Goal: Task Accomplishment & Management: Manage account settings

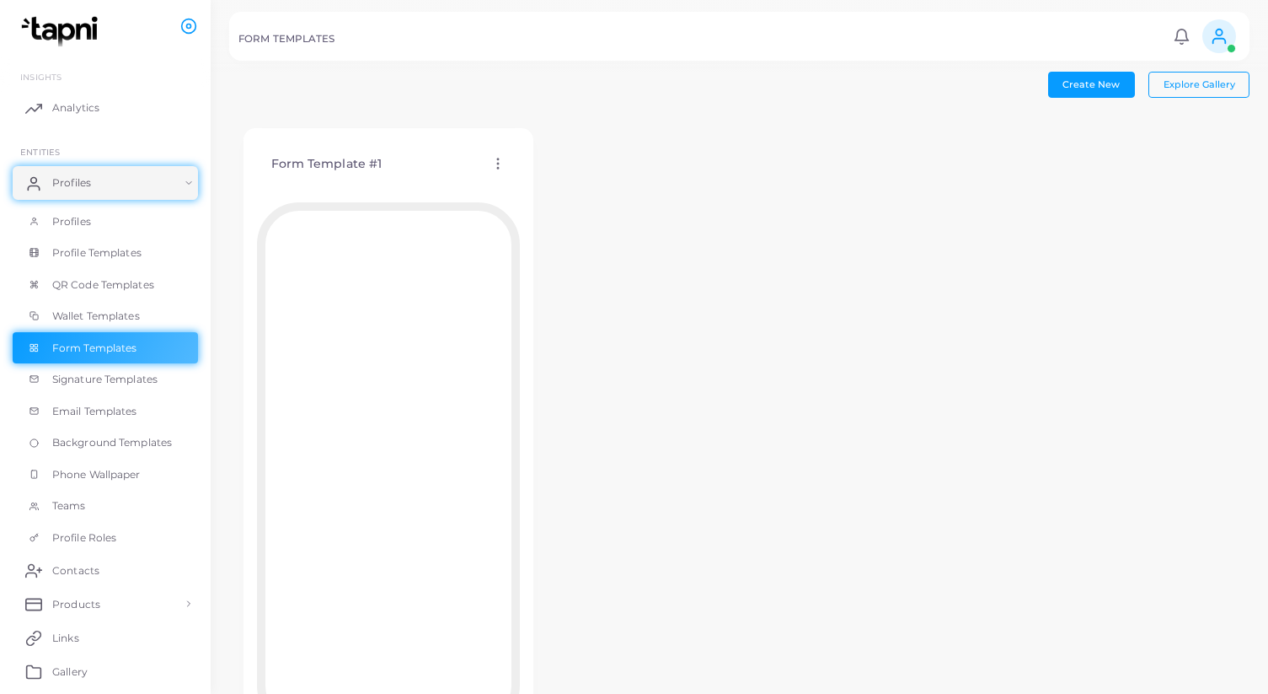
scroll to position [93, 0]
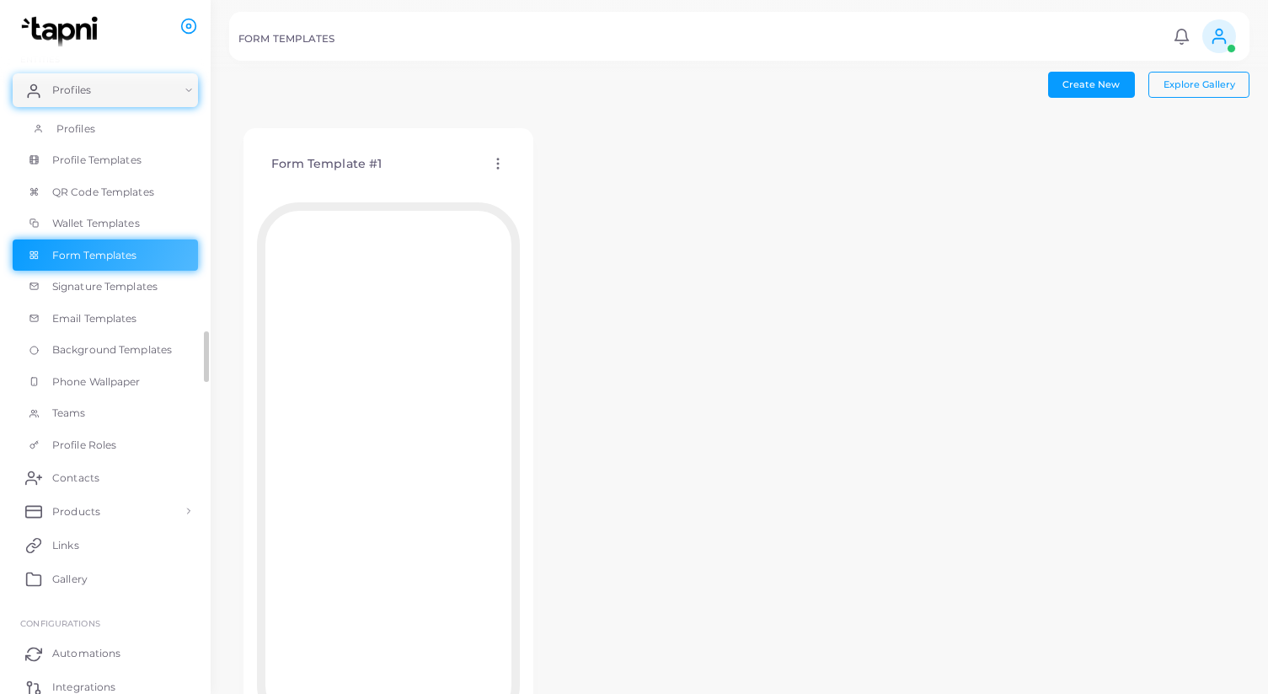
click at [69, 124] on span "Profiles" at bounding box center [75, 128] width 39 height 15
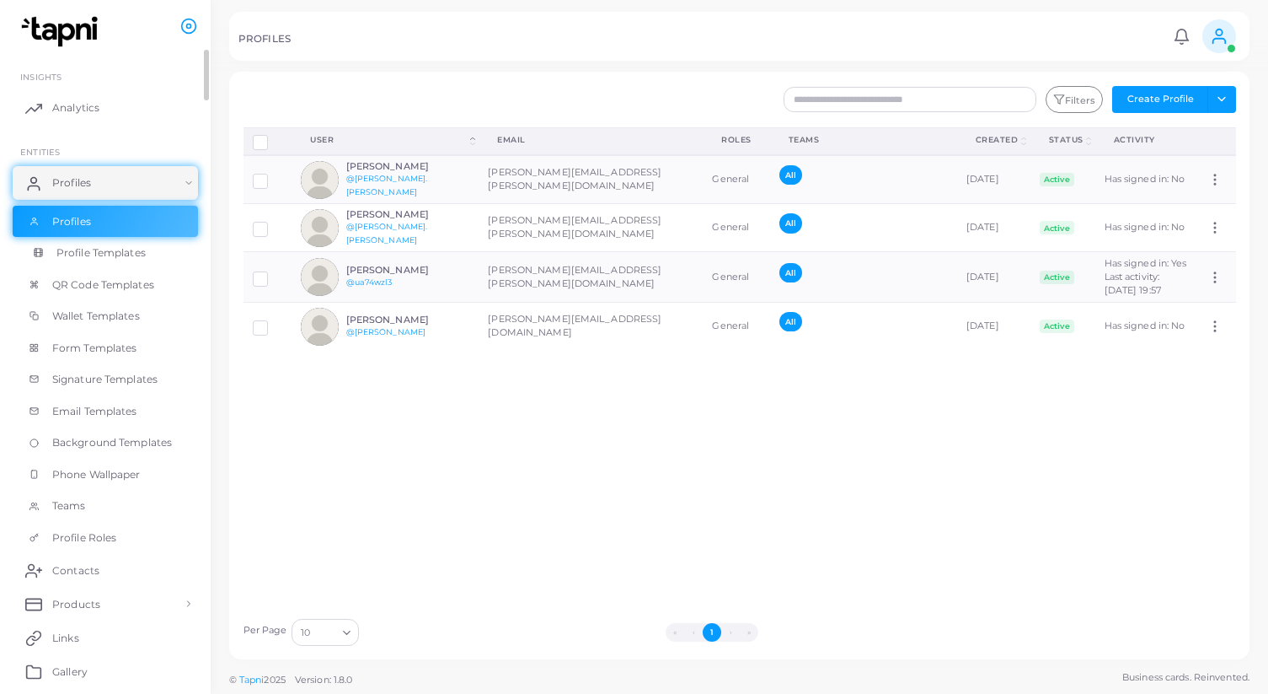
click at [110, 254] on span "Profile Templates" at bounding box center [100, 252] width 89 height 15
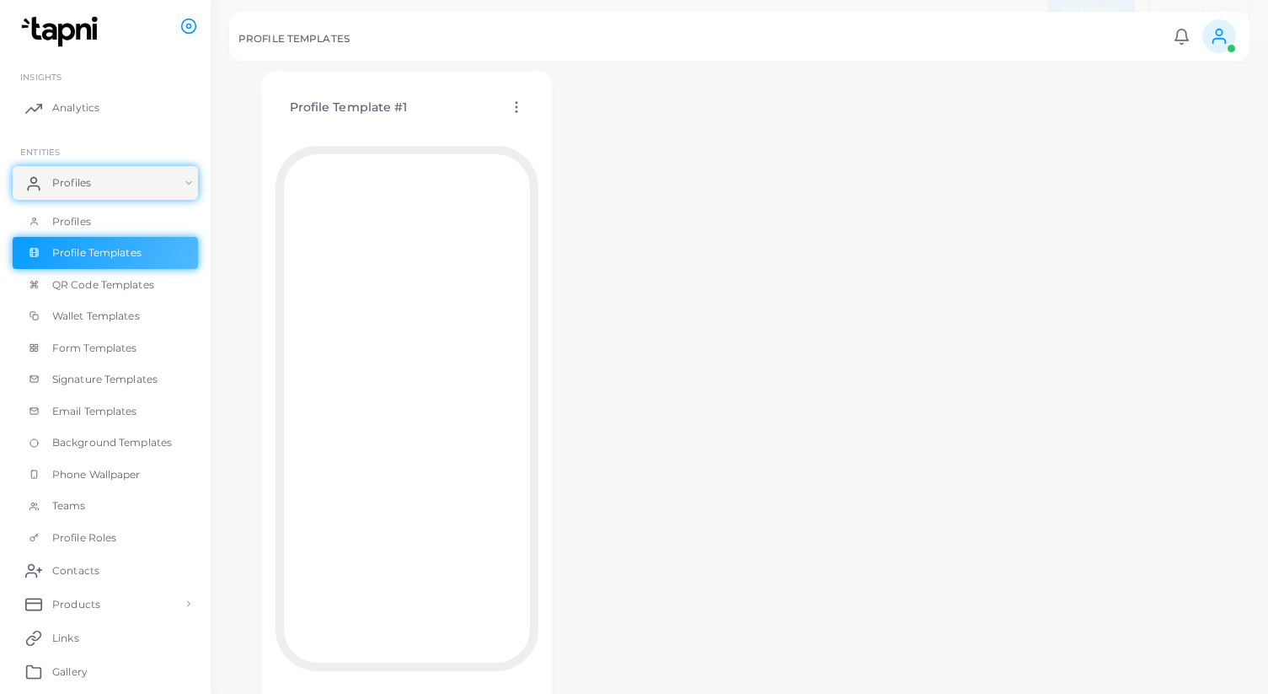
scroll to position [79, 0]
click at [524, 113] on div "Profile Template #1 Edit Template Assign template Duplicate Template Delete Tem…" at bounding box center [407, 103] width 263 height 43
click at [521, 99] on icon at bounding box center [516, 102] width 15 height 15
click at [587, 121] on span "Edit Template" at bounding box center [588, 120] width 64 height 13
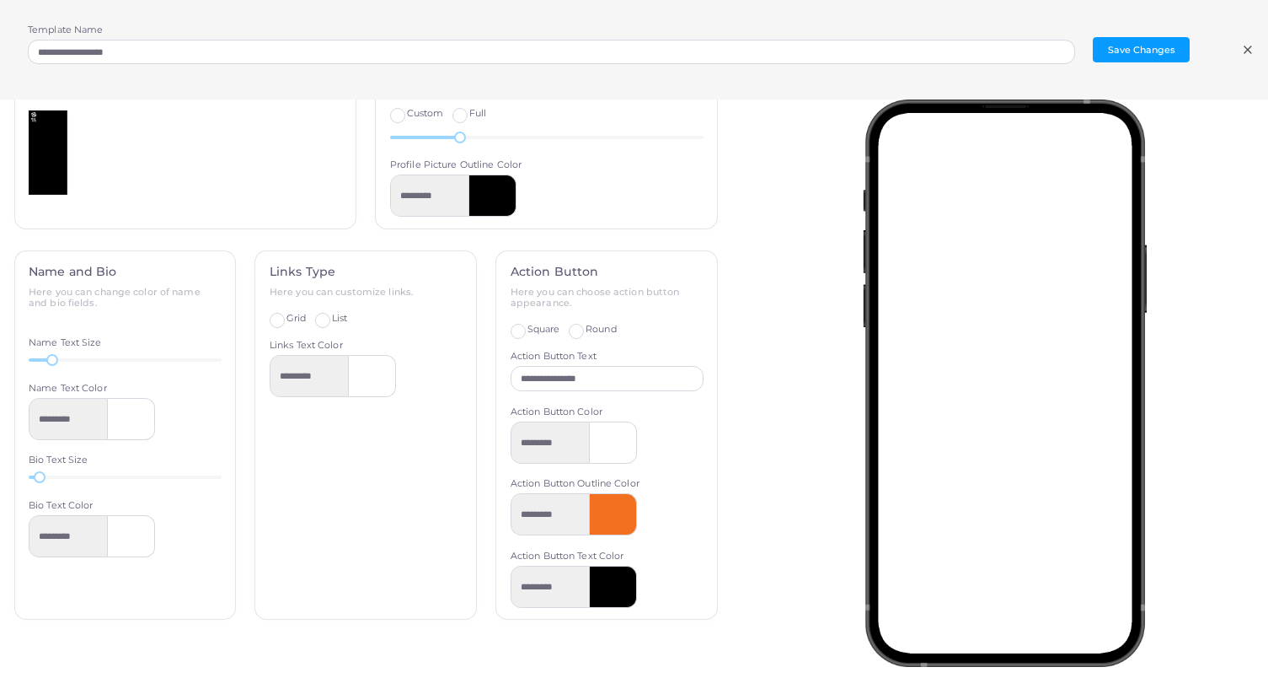
scroll to position [90, 0]
click at [1135, 42] on button "Save Changes" at bounding box center [1141, 49] width 97 height 25
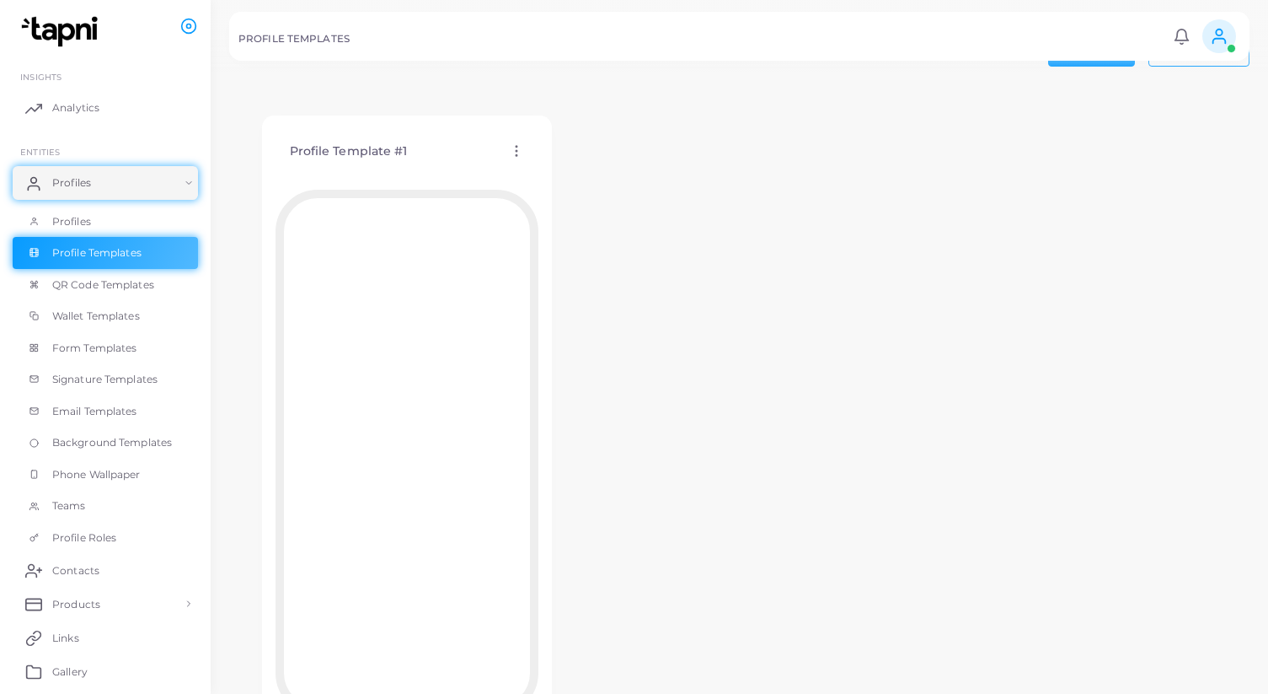
scroll to position [0, 0]
